Goal: Task Accomplishment & Management: Manage account settings

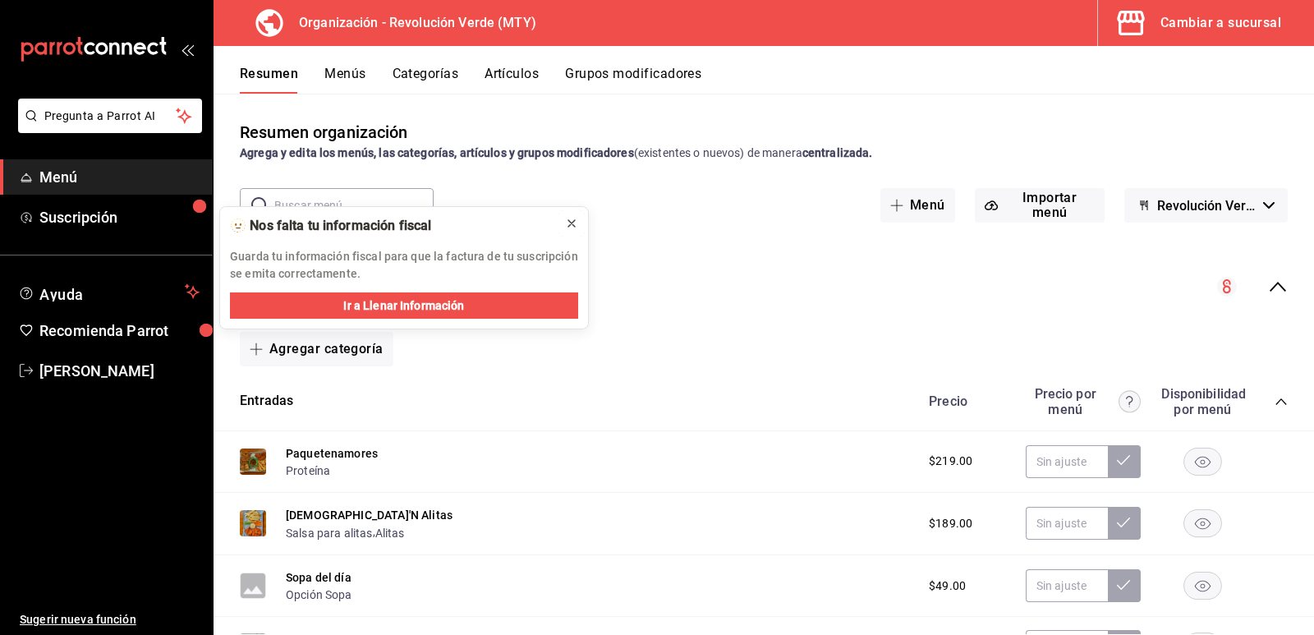
click at [569, 223] on icon at bounding box center [571, 223] width 13 height 13
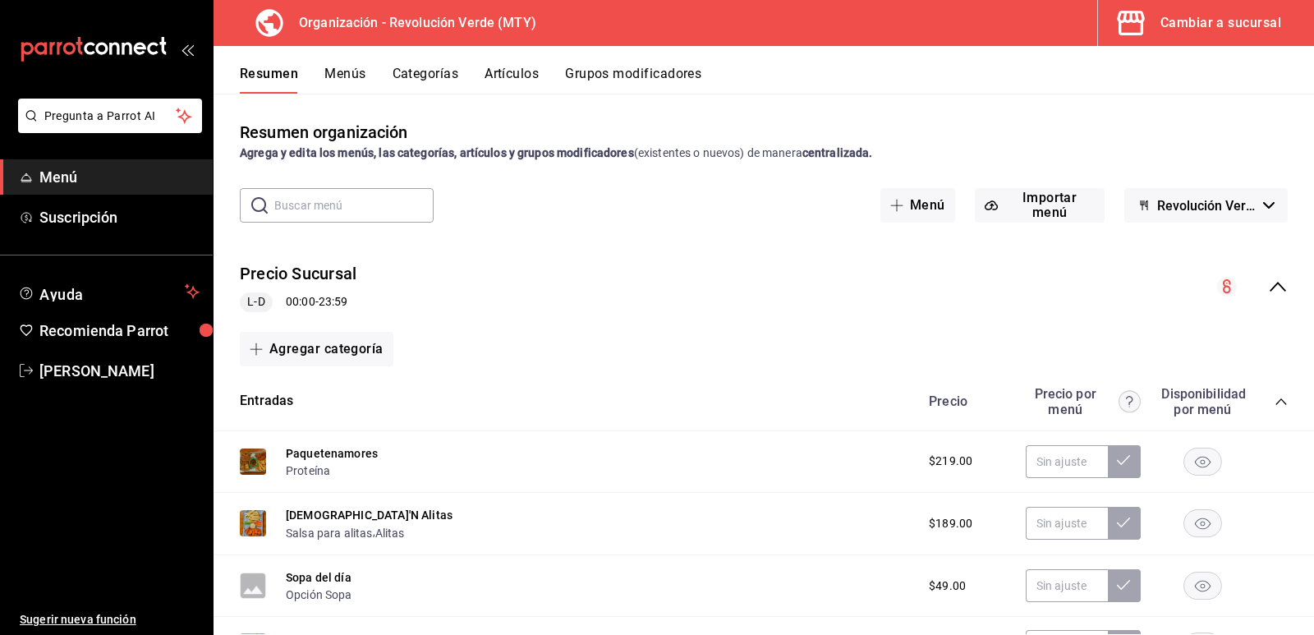
click at [524, 76] on button "Artículos" at bounding box center [512, 80] width 54 height 28
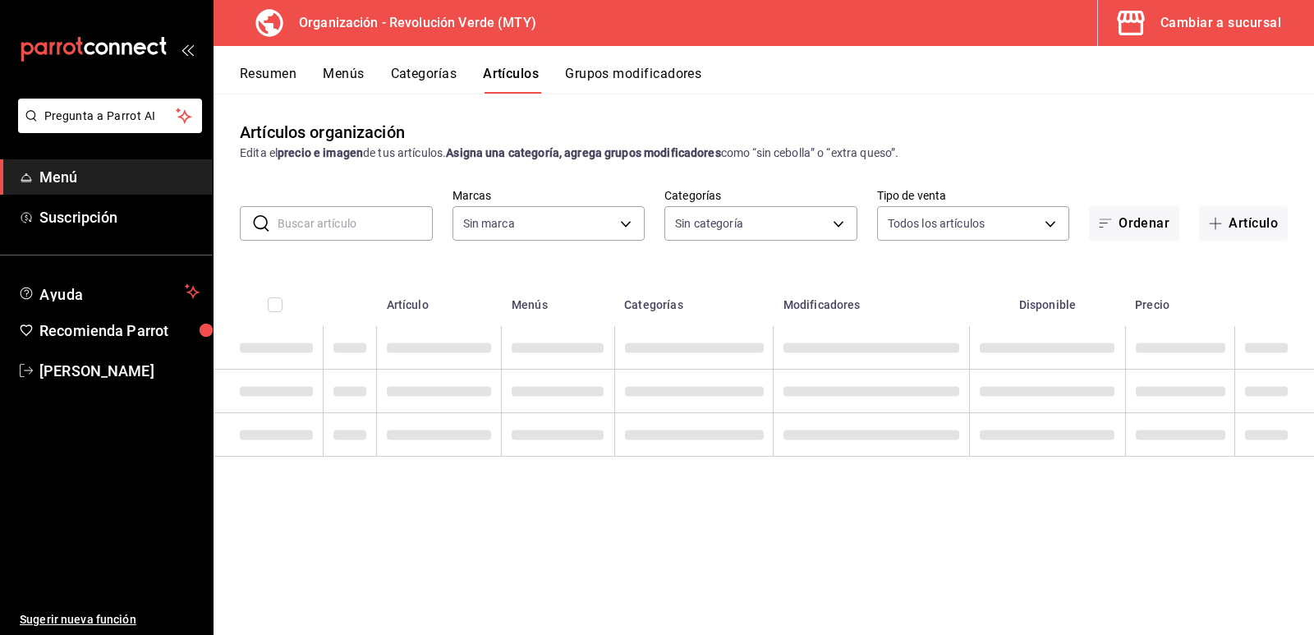
click at [324, 217] on input "text" at bounding box center [355, 223] width 155 height 33
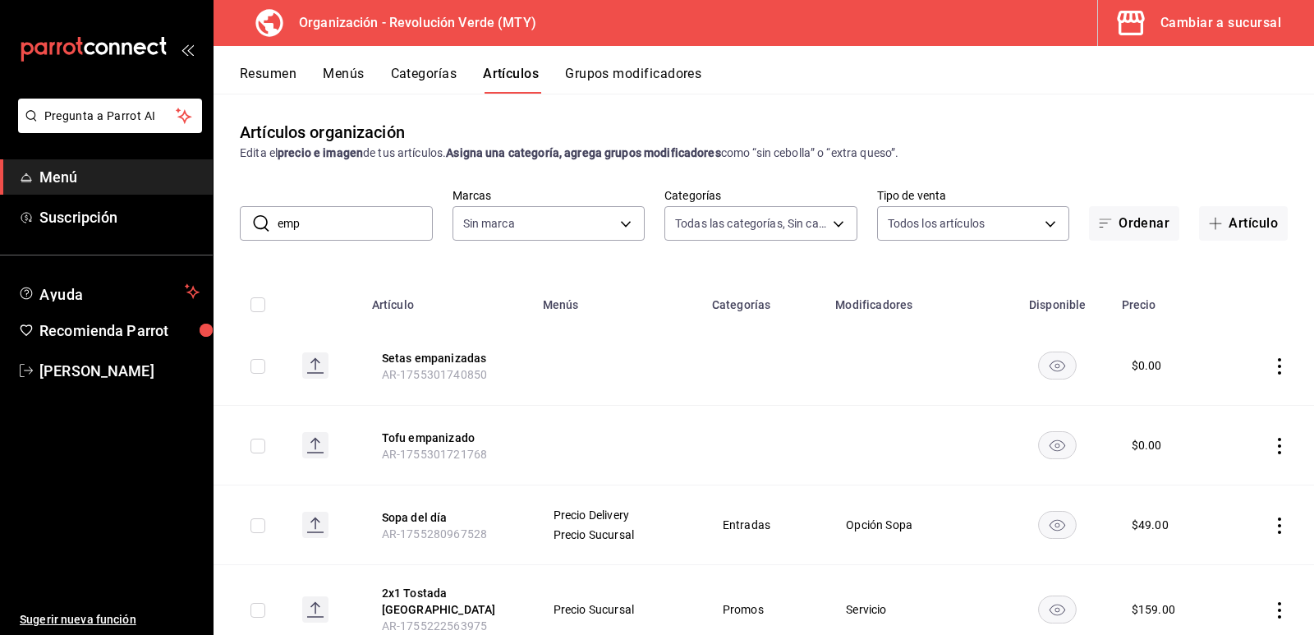
type input "empa"
type input "5889ce7a-6a7f-41a2-a2d7-02a2db6b68ef,0bbbf004-e4f1-4981-8a35-b3c942b861af,e4655…"
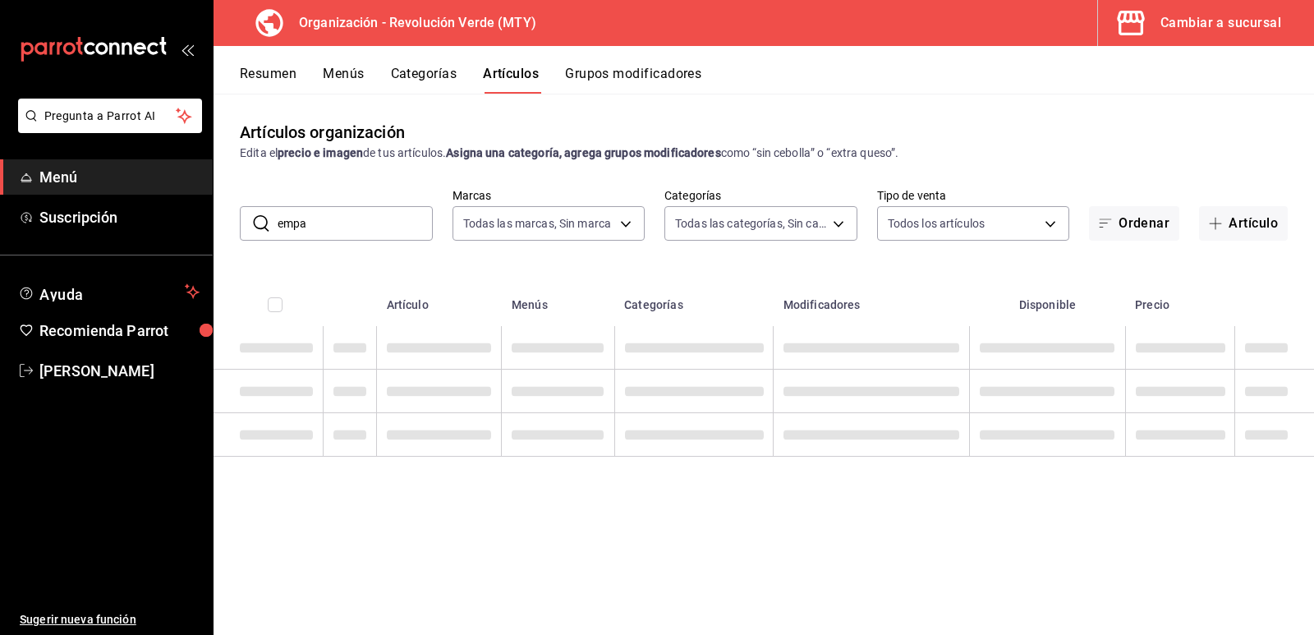
type input "55fc2a3e-704a-48da-8e41-26b66889f3c7"
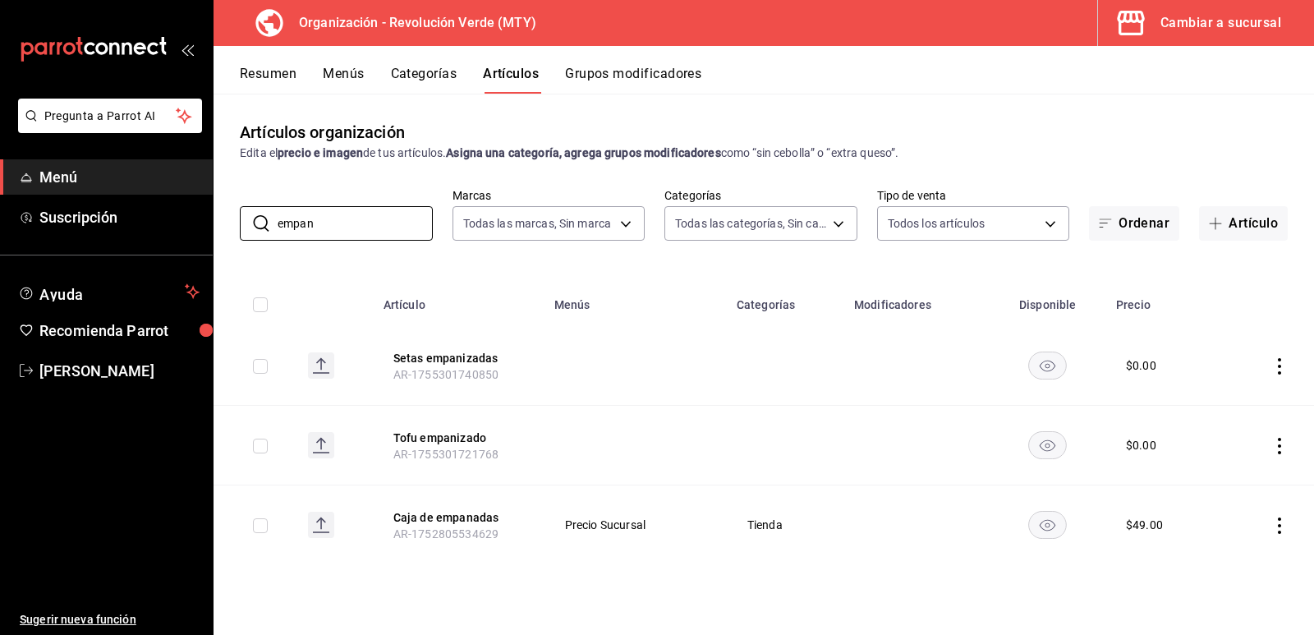
type input "empan"
click at [1282, 532] on icon "actions" at bounding box center [1280, 526] width 16 height 16
click at [1250, 523] on span "Editar" at bounding box center [1230, 524] width 43 height 17
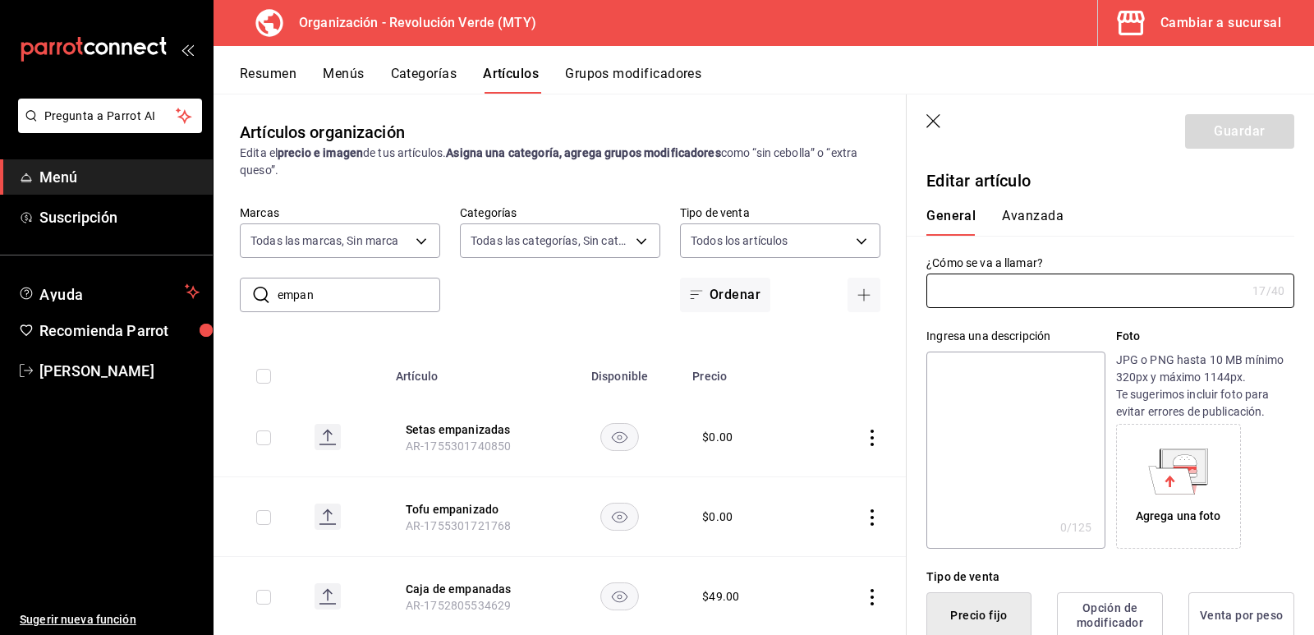
type input "Caja de empanadas"
type input "AR-1752805534629"
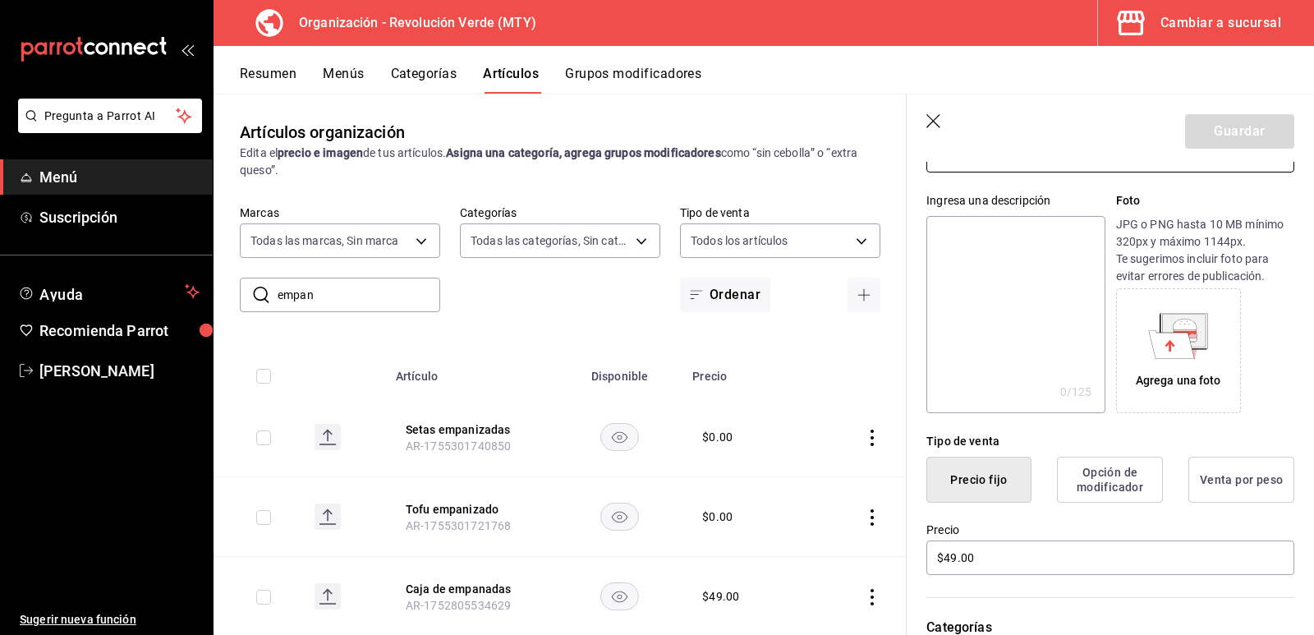
scroll to position [164, 0]
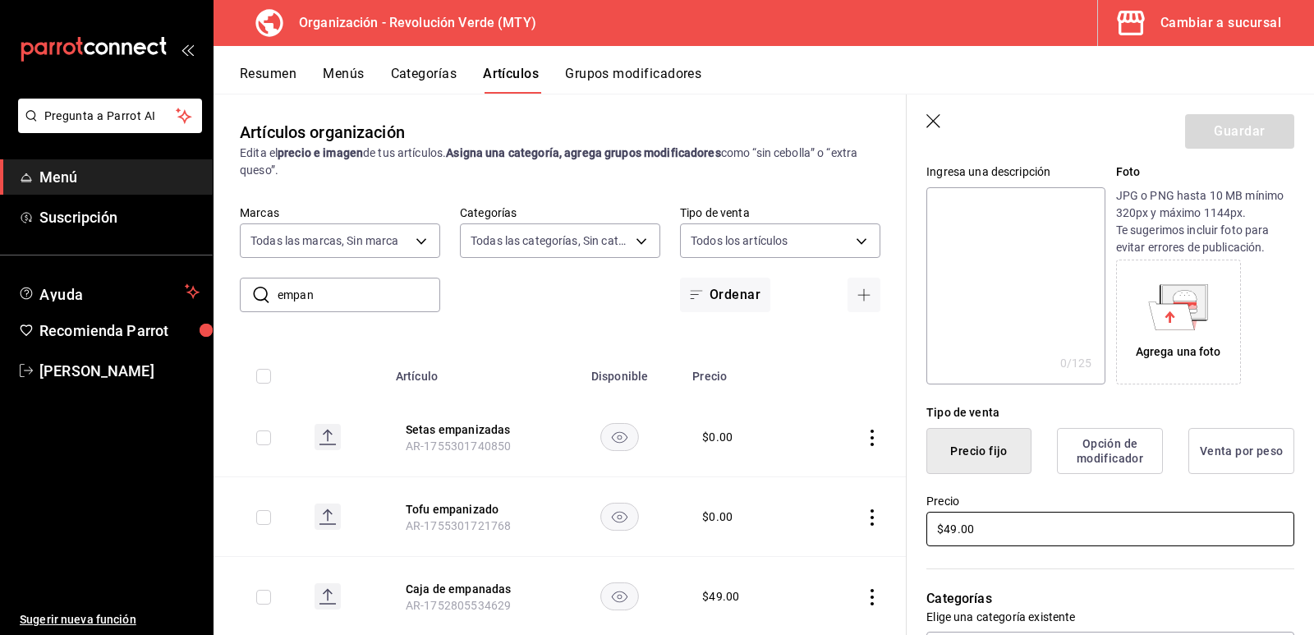
click at [955, 522] on input "$49.00" at bounding box center [1111, 529] width 368 height 35
type input "$4.00"
type input "$65.00"
click at [1118, 563] on div "Categorías Elige una categoría existente Tienda" at bounding box center [1101, 635] width 388 height 172
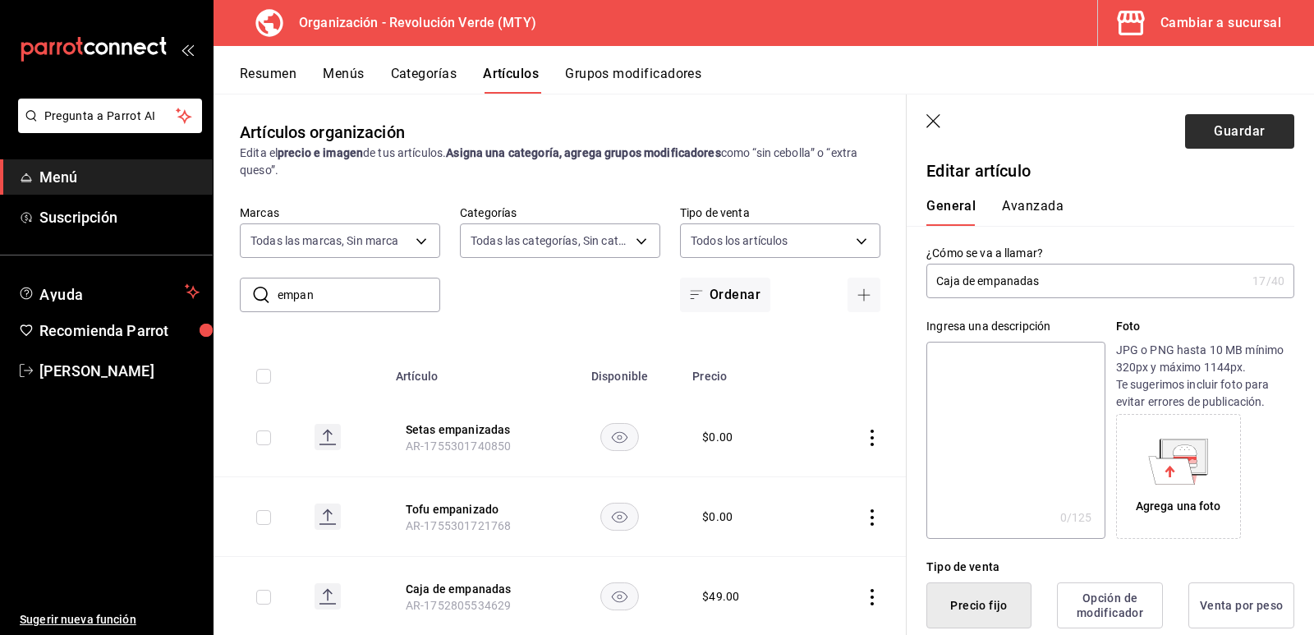
scroll to position [0, 0]
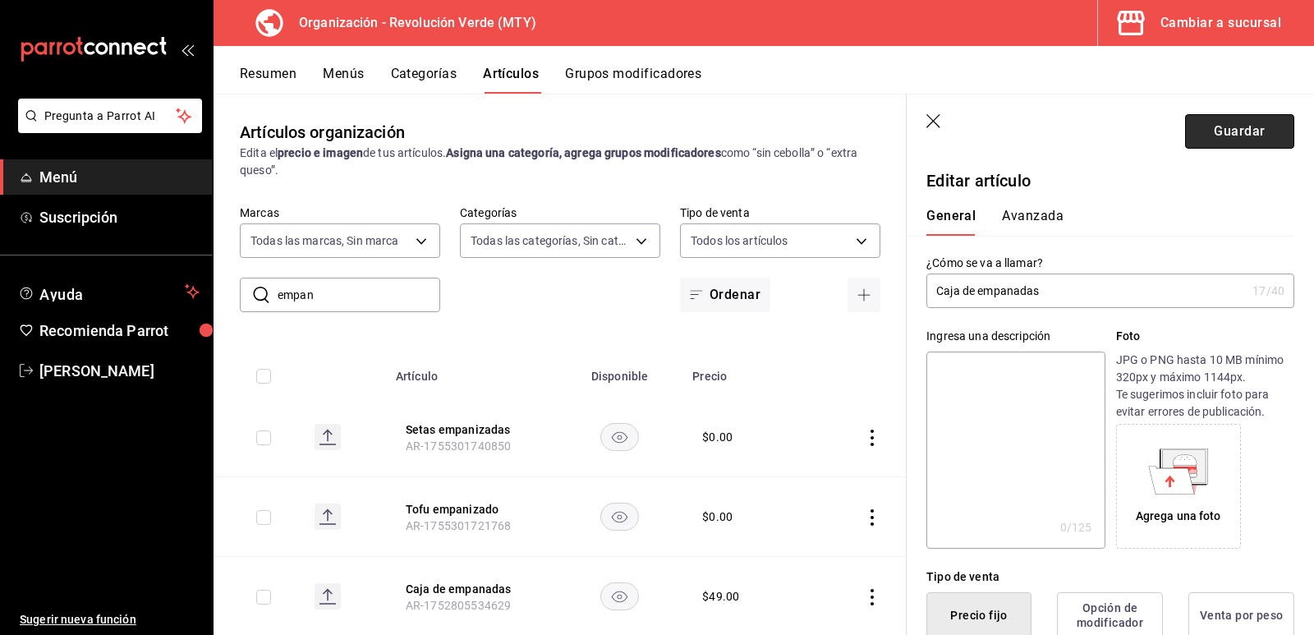
click at [1218, 124] on button "Guardar" at bounding box center [1239, 131] width 109 height 35
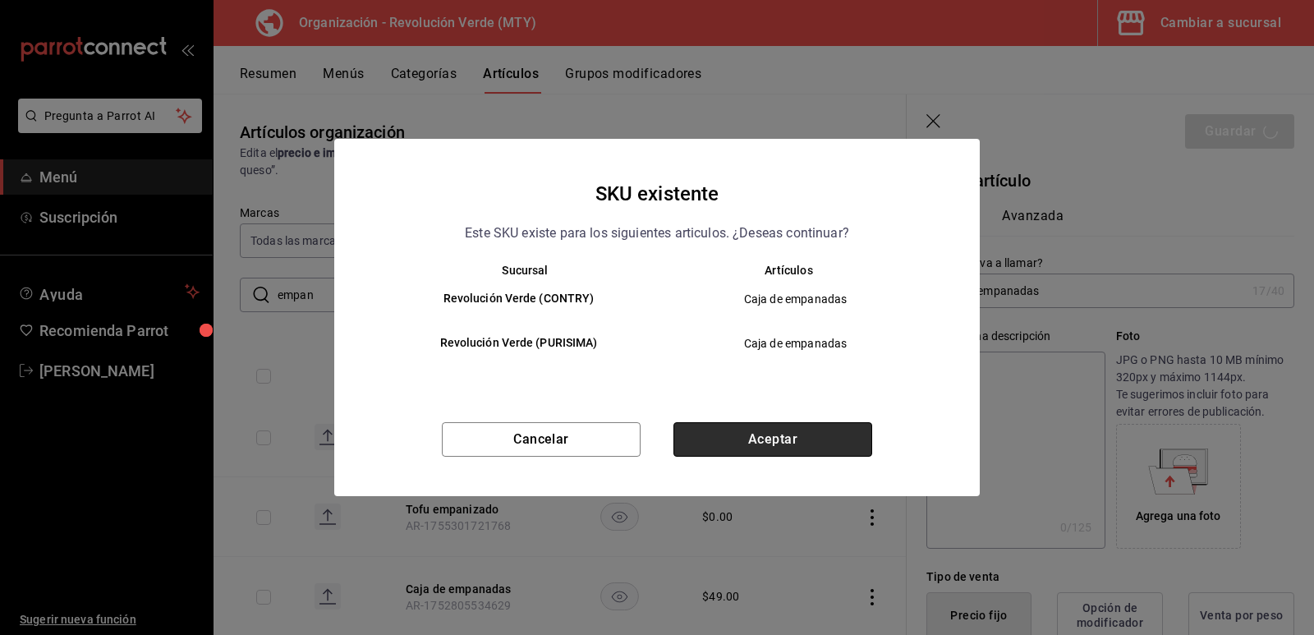
click at [730, 440] on button "Aceptar" at bounding box center [773, 439] width 199 height 35
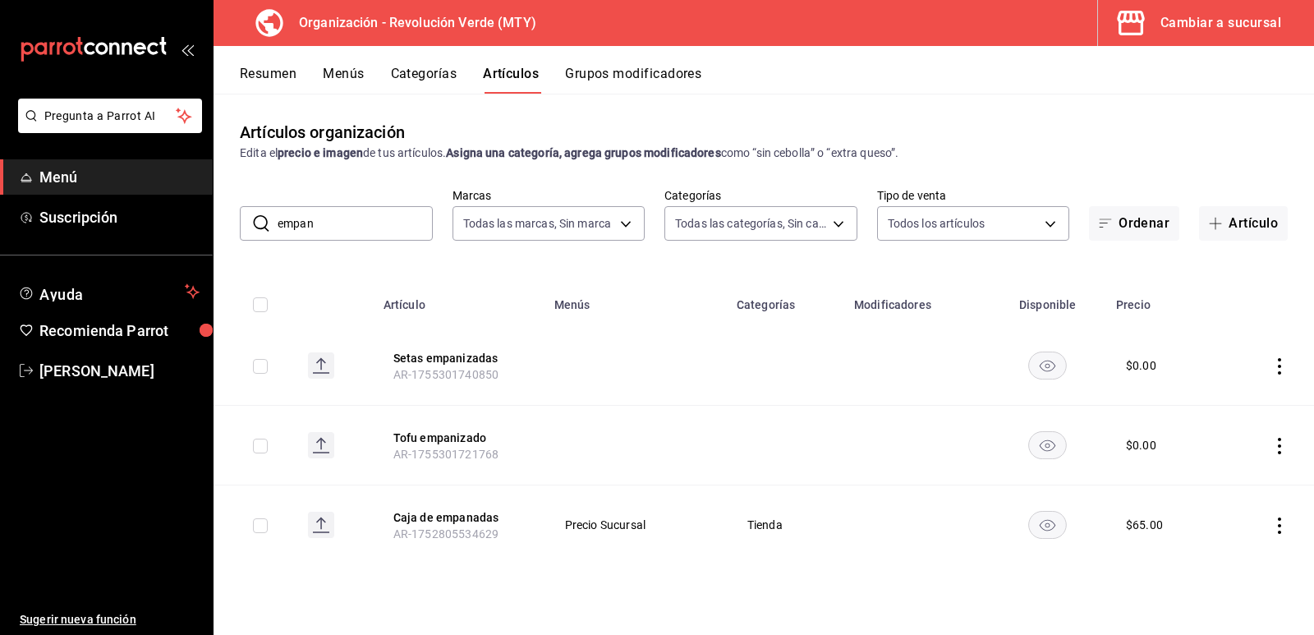
click at [346, 84] on button "Menús" at bounding box center [343, 80] width 41 height 28
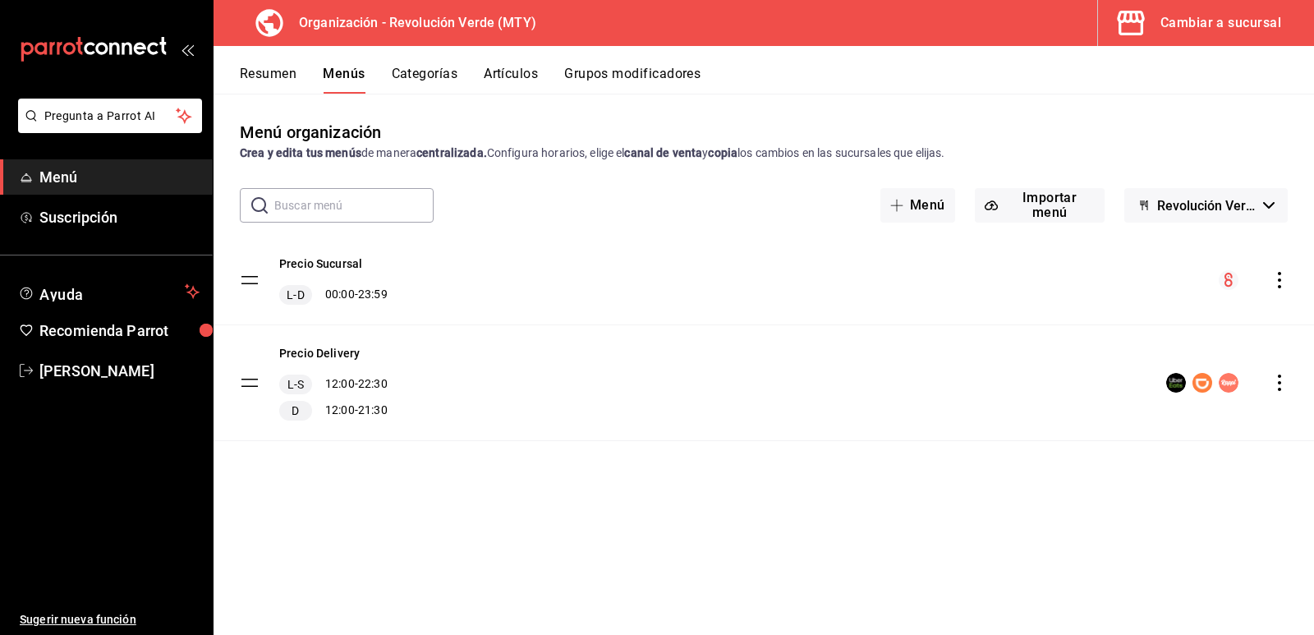
click at [1282, 274] on icon "actions" at bounding box center [1280, 280] width 16 height 16
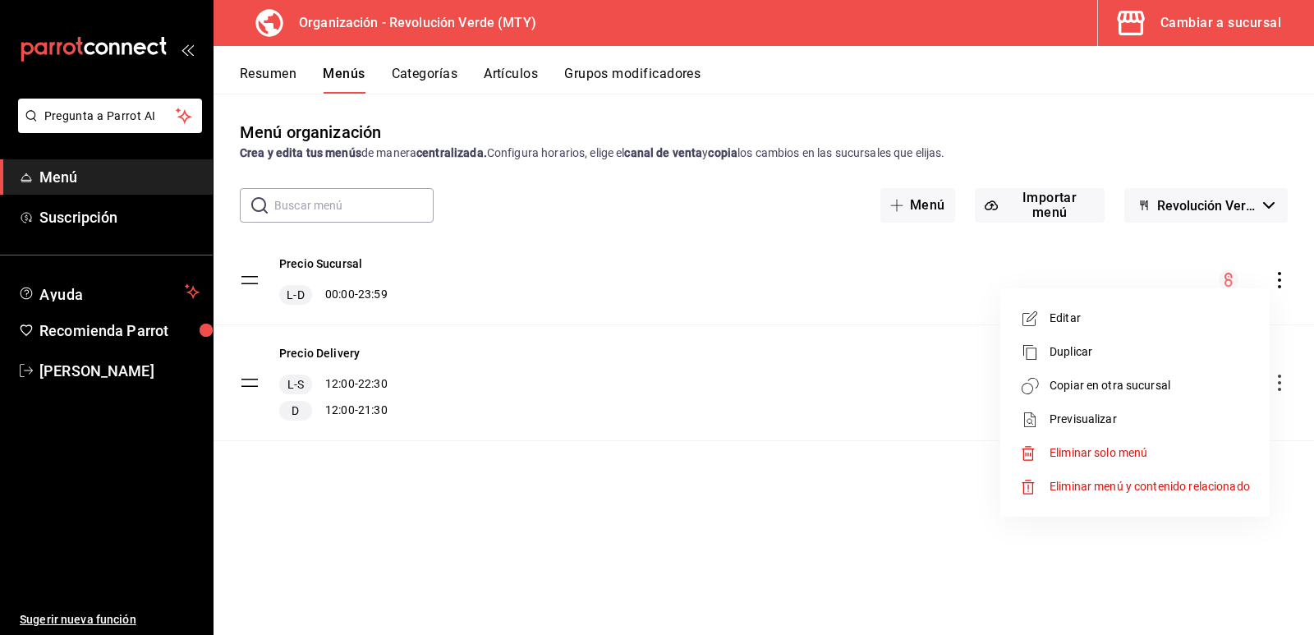
click at [1143, 380] on span "Copiar en otra sucursal" at bounding box center [1150, 385] width 200 height 17
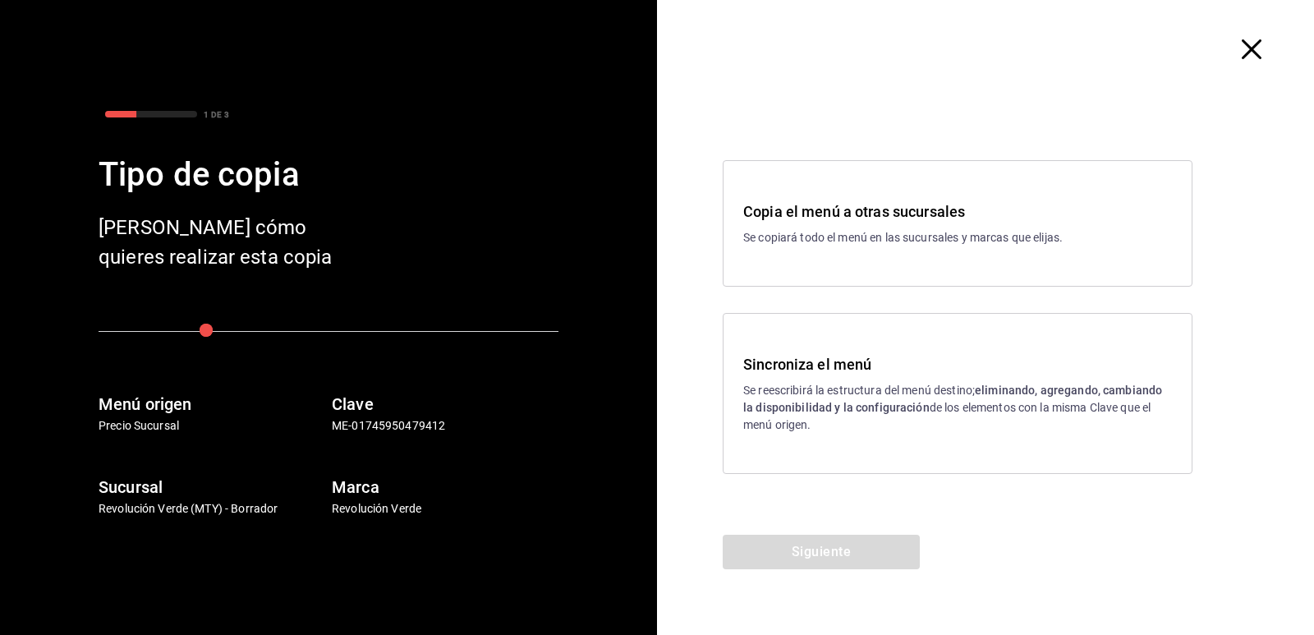
click at [912, 436] on div "Sincroniza el menú Se reescribirá la estructura del menú destino; eliminando, a…" at bounding box center [958, 393] width 470 height 161
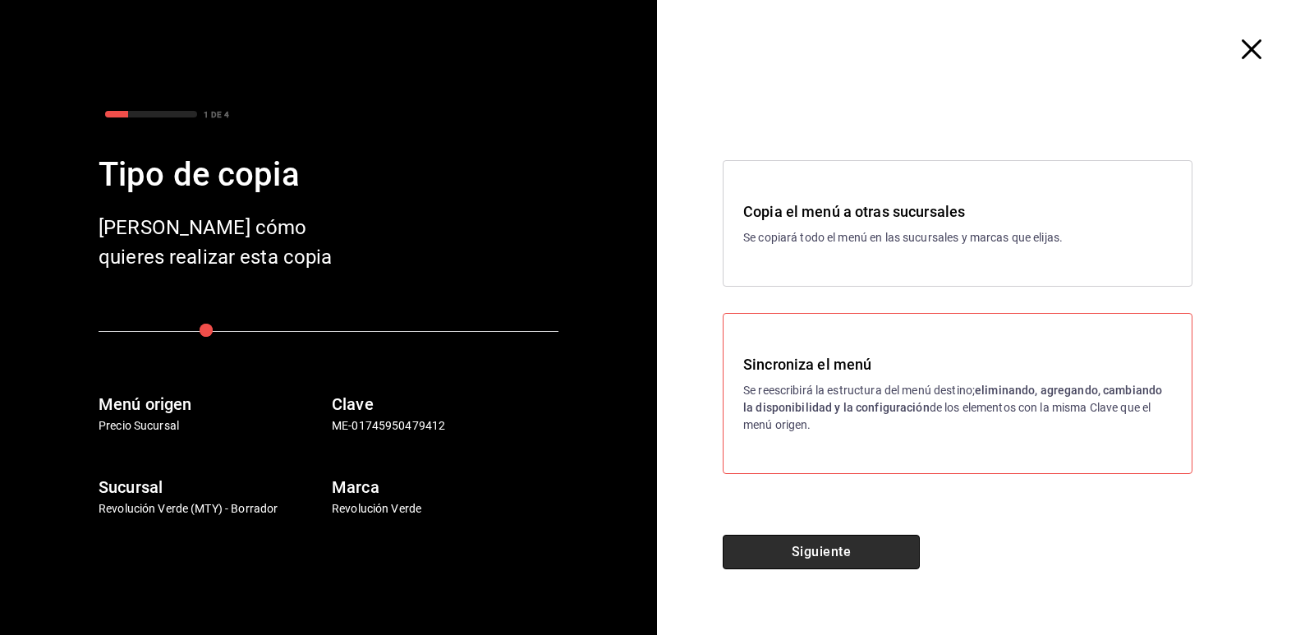
click at [802, 555] on button "Siguiente" at bounding box center [821, 552] width 197 height 35
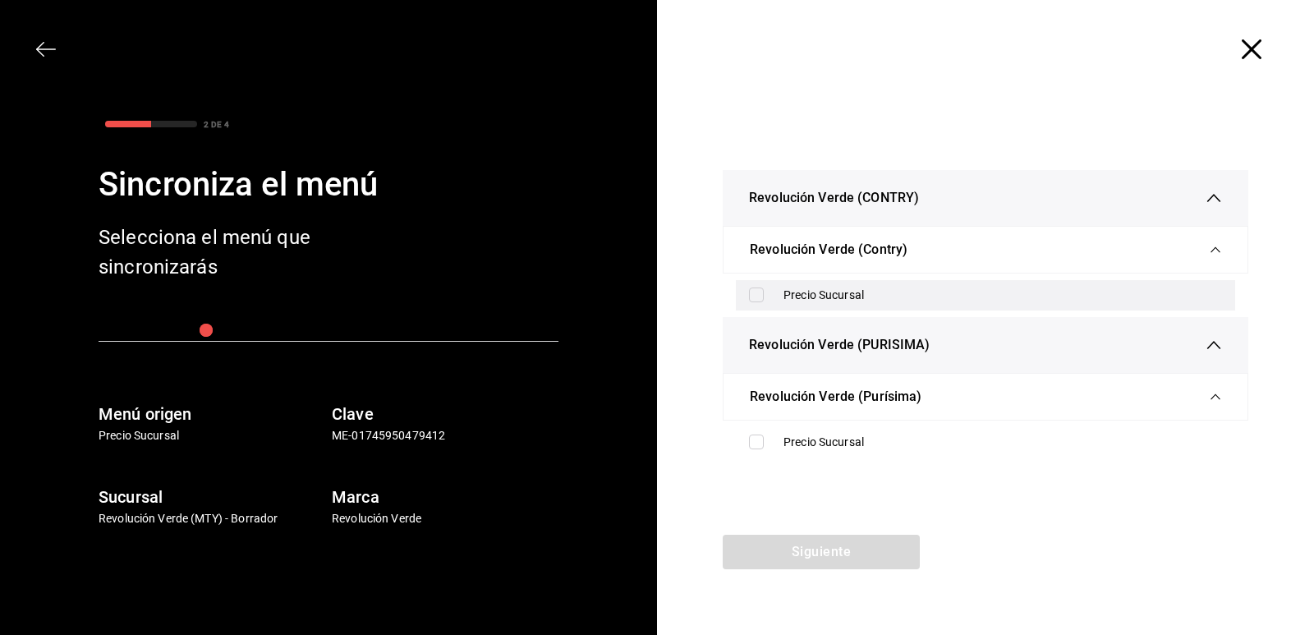
click at [851, 294] on div "Precio Sucursal" at bounding box center [1003, 295] width 439 height 17
checkbox input "true"
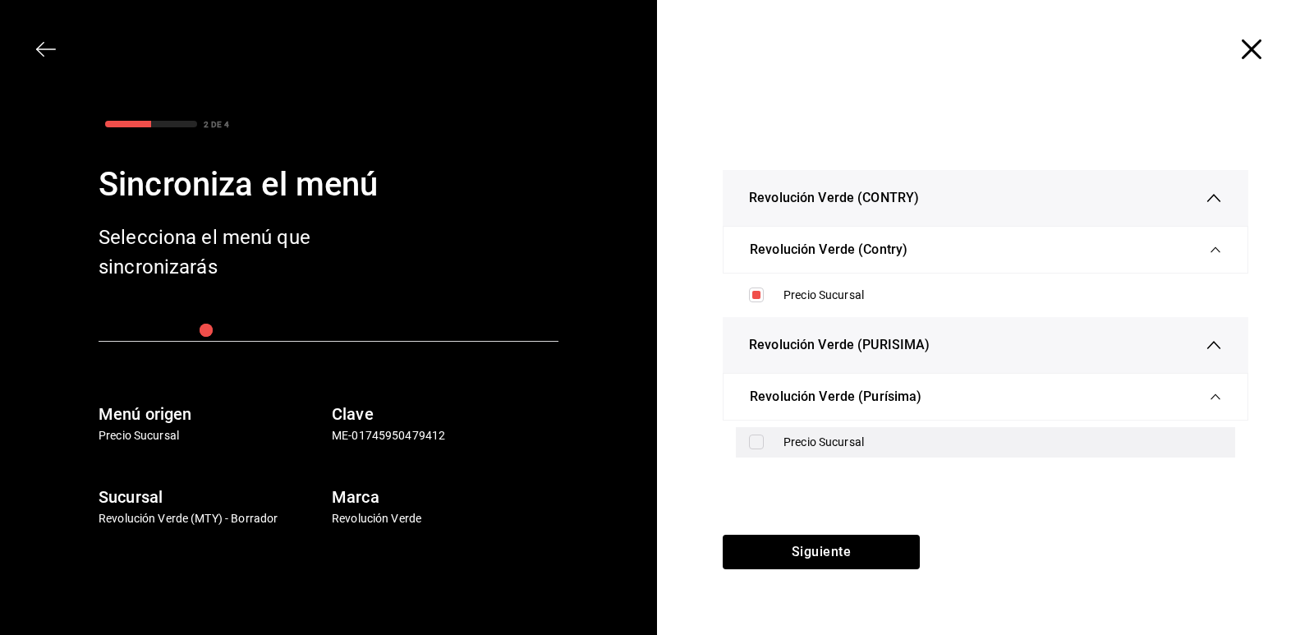
click at [807, 440] on div "Precio Sucursal" at bounding box center [1003, 442] width 439 height 17
checkbox input "true"
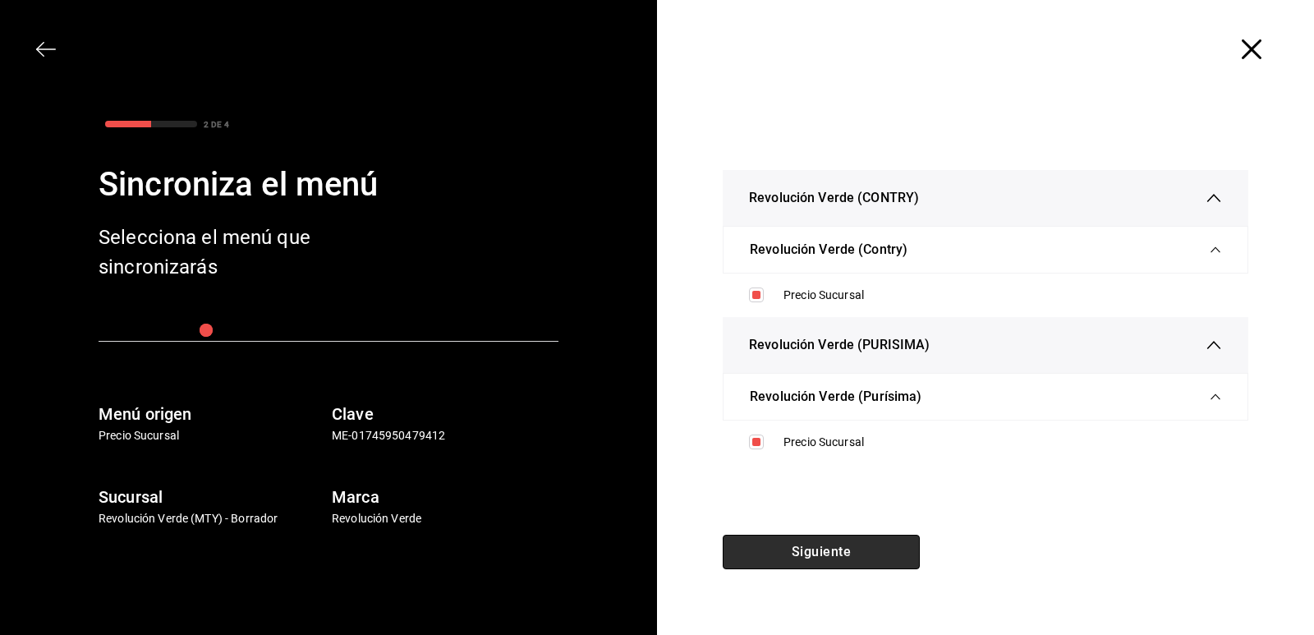
click at [817, 551] on button "Siguiente" at bounding box center [821, 552] width 197 height 35
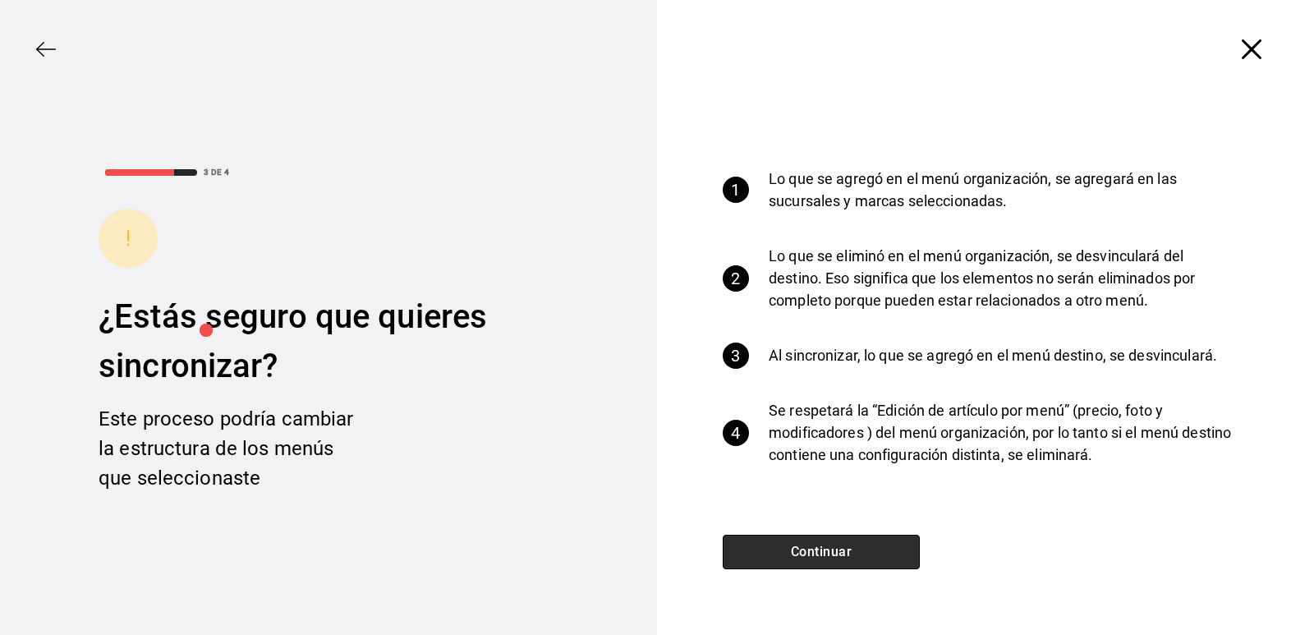
click at [808, 552] on button "Continuar" at bounding box center [821, 552] width 197 height 35
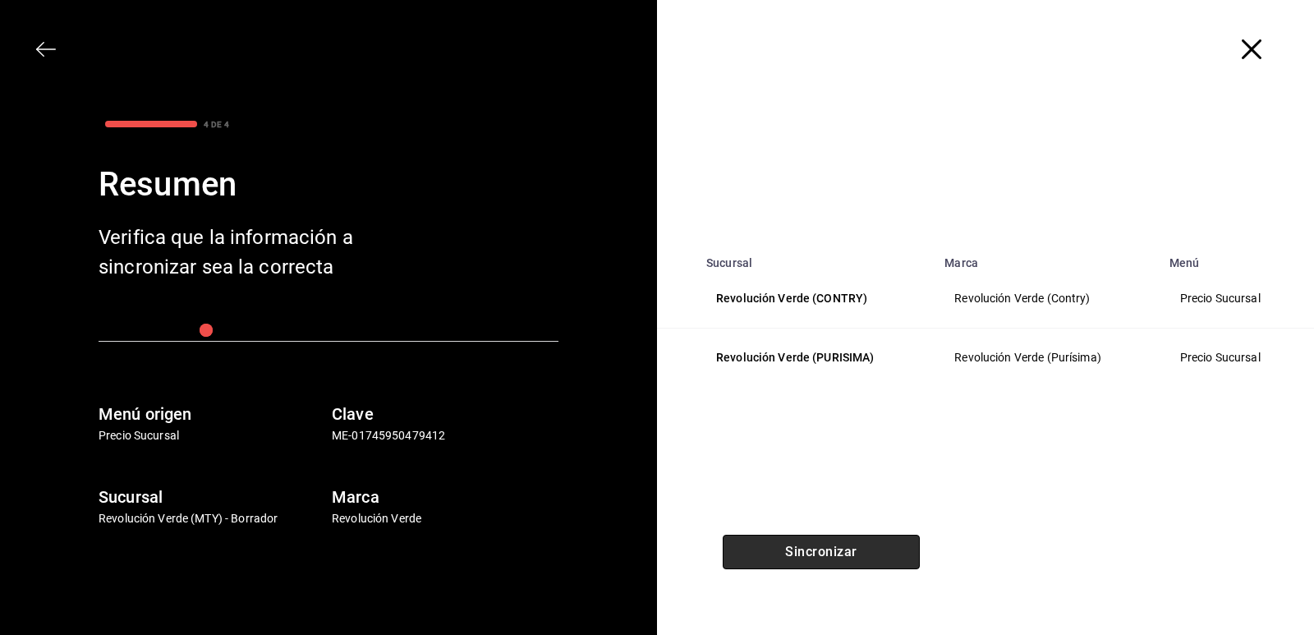
click at [808, 552] on button "Sincronizar" at bounding box center [821, 552] width 197 height 35
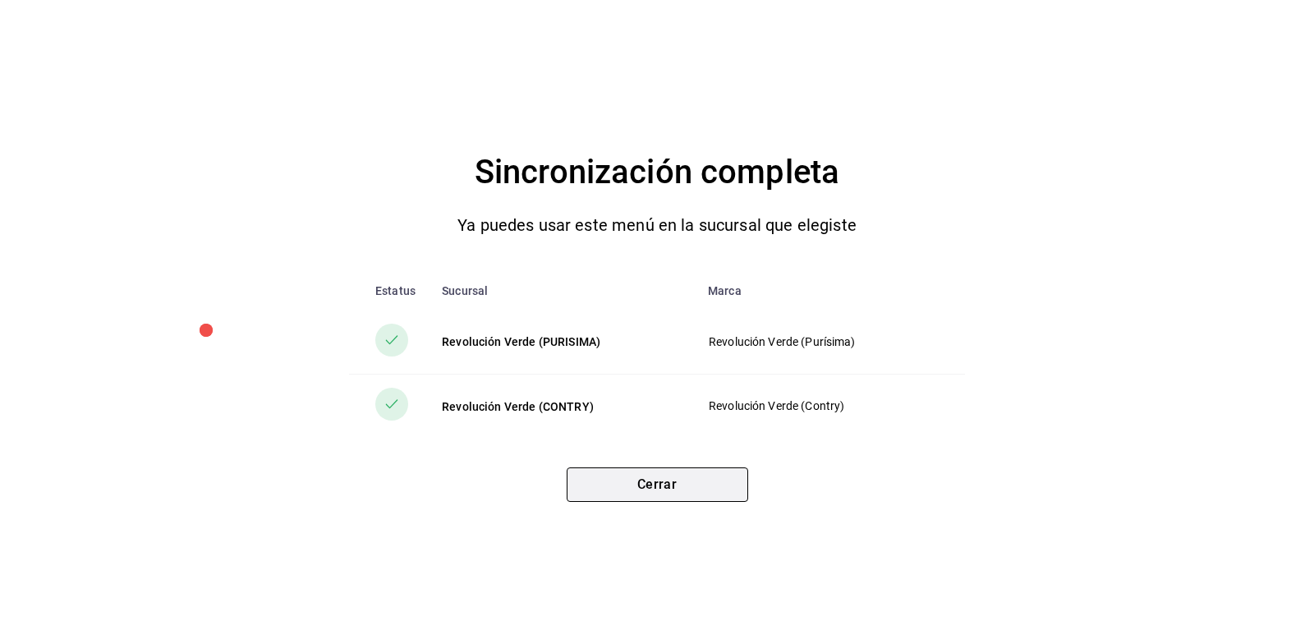
click at [628, 490] on button "Cerrar" at bounding box center [658, 484] width 182 height 35
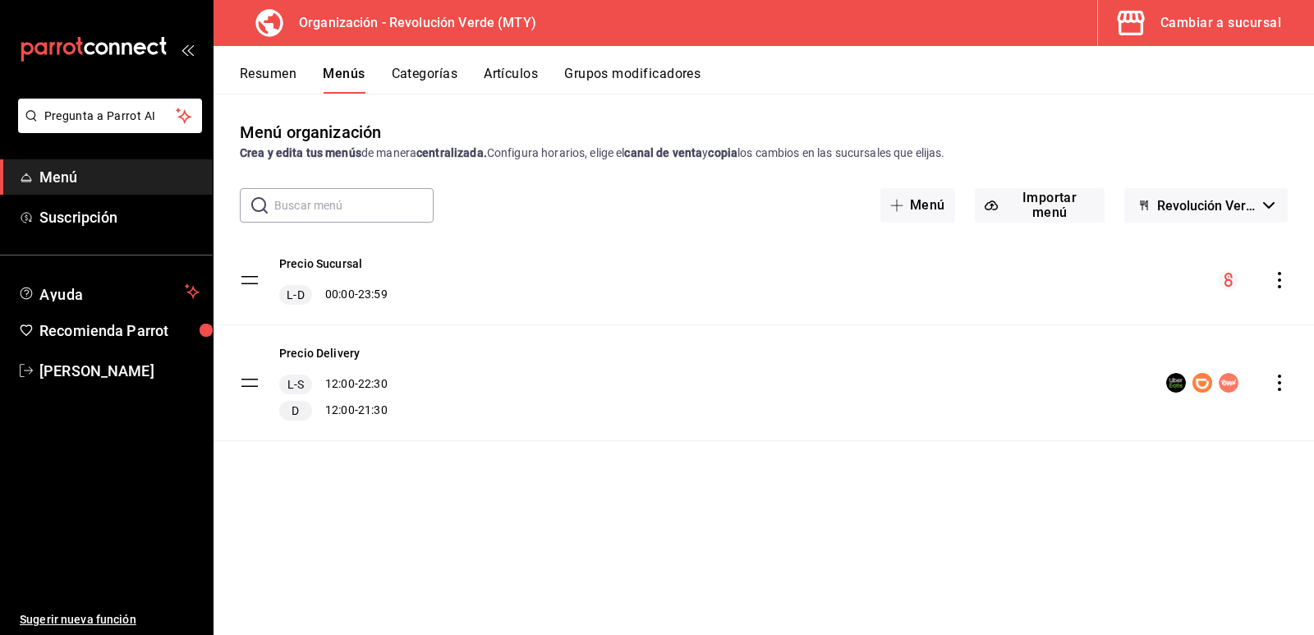
click at [1219, 12] on div "Cambiar a sucursal" at bounding box center [1221, 23] width 121 height 23
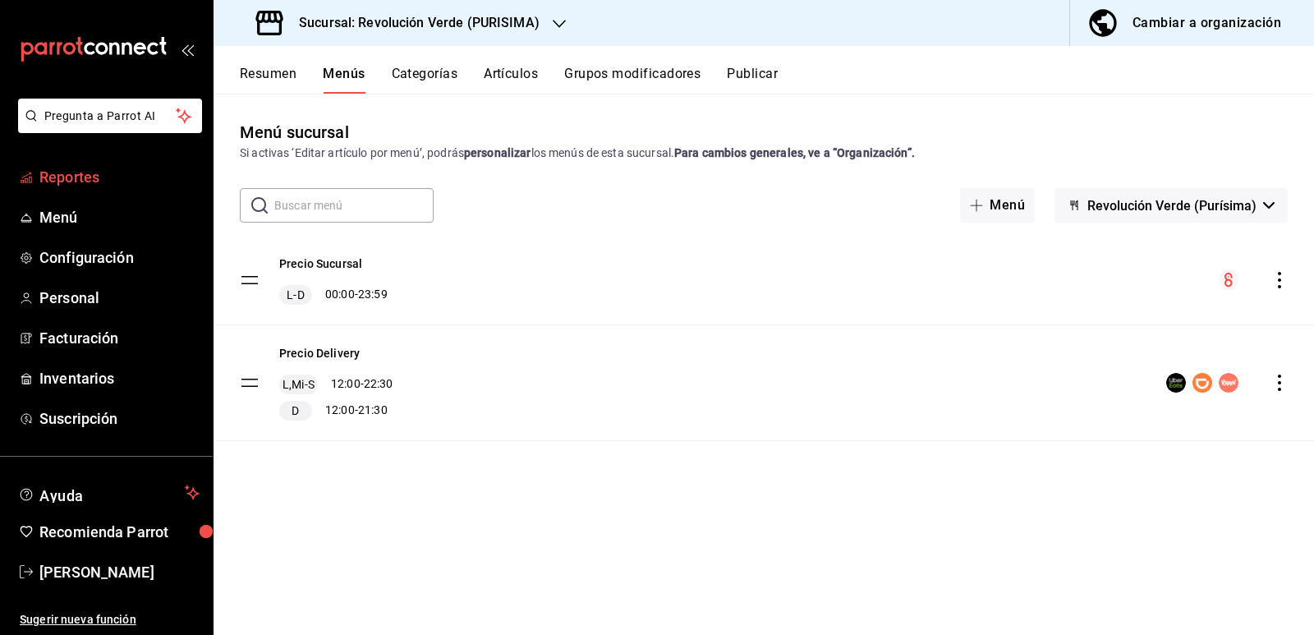
click at [123, 179] on span "Reportes" at bounding box center [119, 177] width 160 height 22
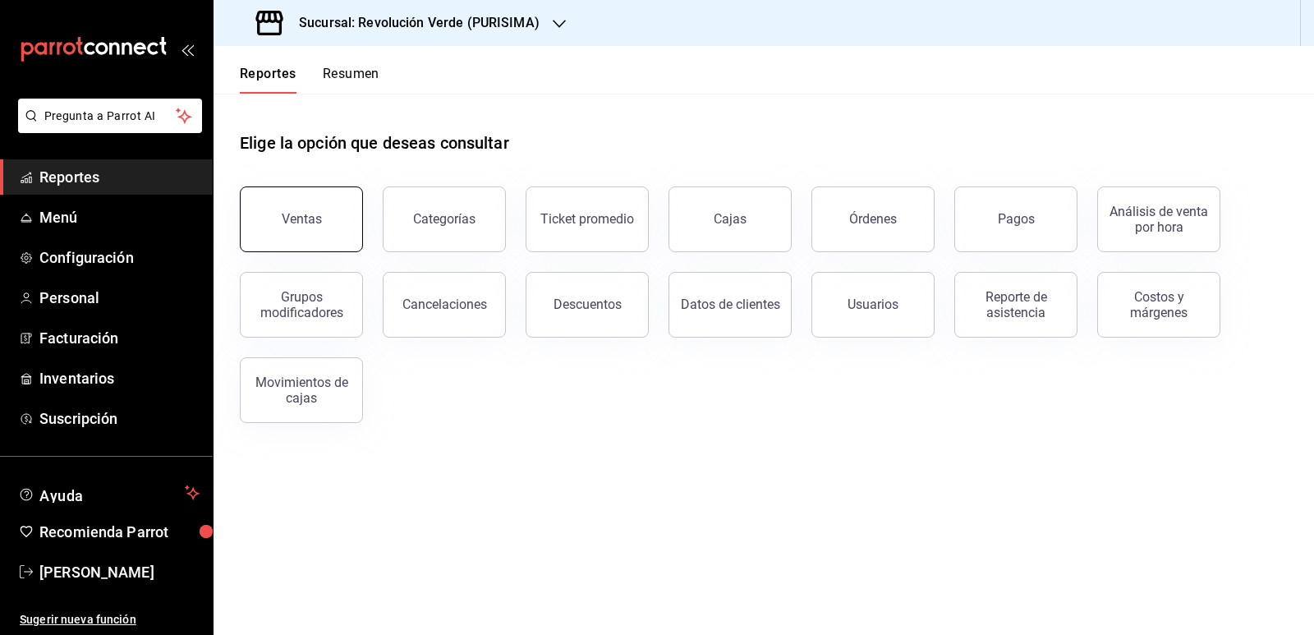
click at [315, 218] on div "Ventas" at bounding box center [302, 219] width 40 height 16
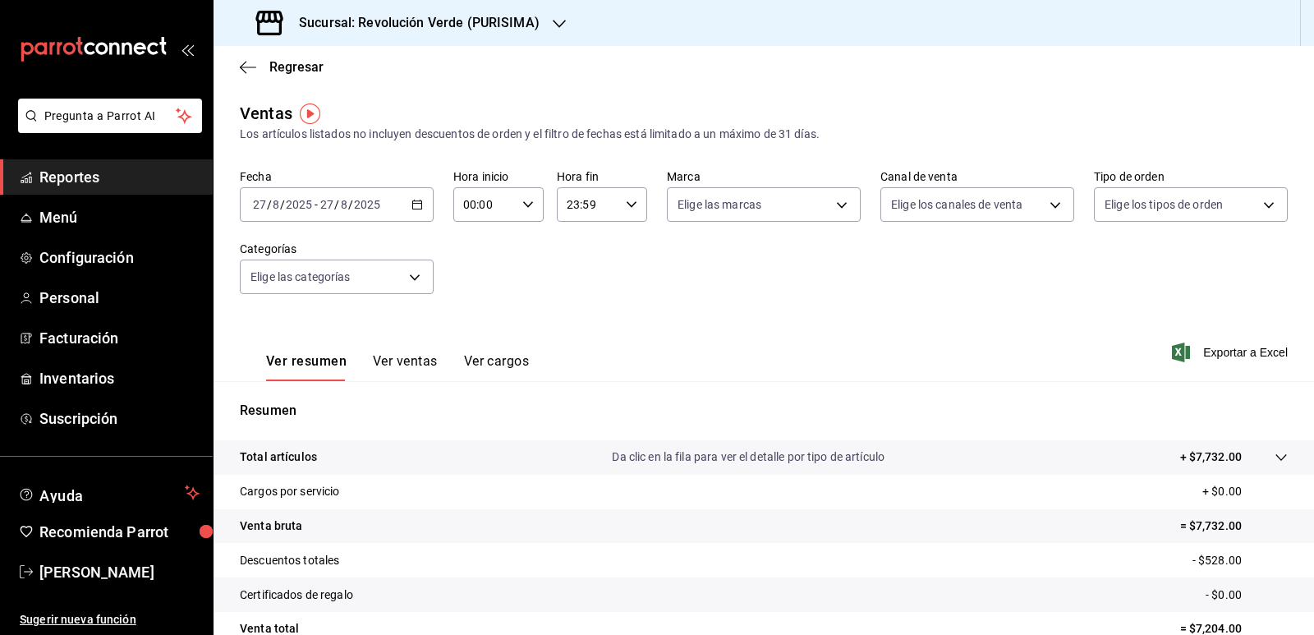
click at [478, 25] on h3 "Sucursal: Revolución Verde (PURISIMA)" at bounding box center [413, 23] width 254 height 20
click at [371, 109] on span "Revolución Verde (CONTRY)" at bounding box center [299, 107] width 145 height 17
